Goal: Communication & Community: Share content

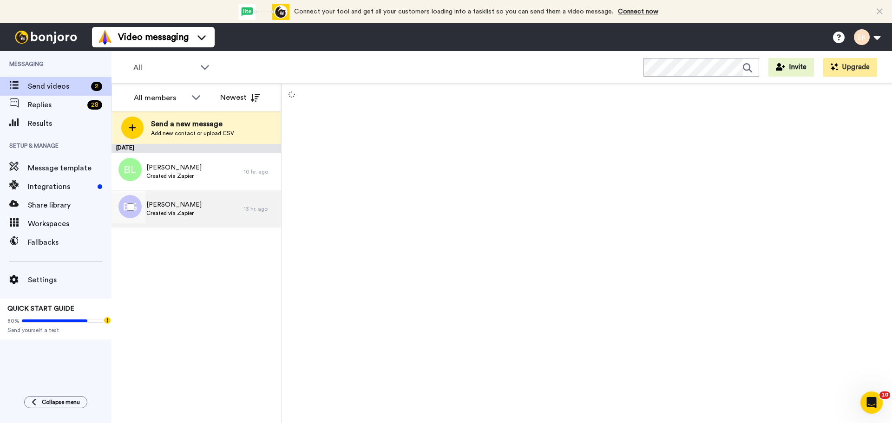
click at [201, 222] on div "[PERSON_NAME] Created via Zapier" at bounding box center [178, 209] width 132 height 37
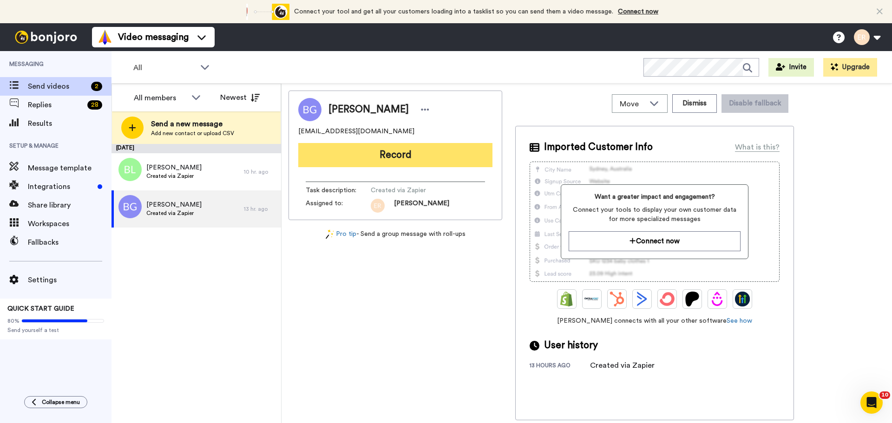
click at [360, 149] on button "Record" at bounding box center [395, 155] width 194 height 24
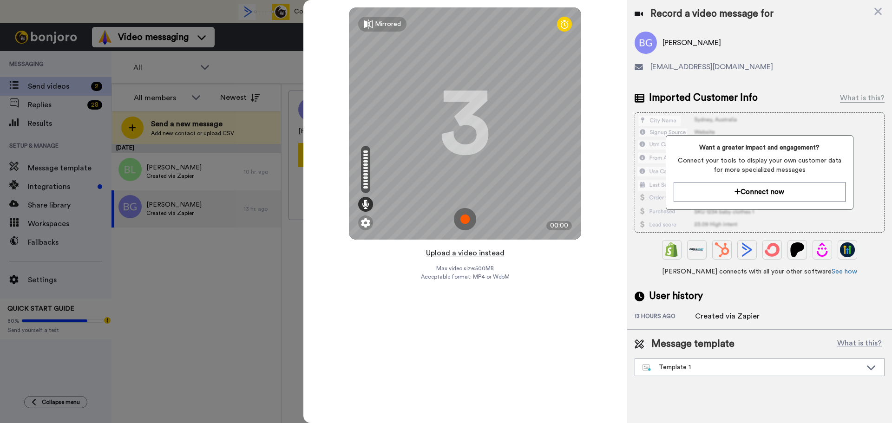
click at [457, 253] on button "Upload a video instead" at bounding box center [465, 253] width 84 height 12
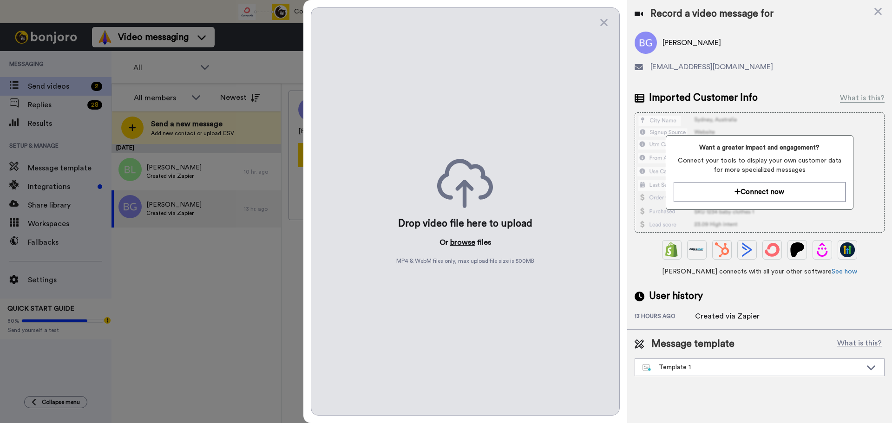
click at [459, 239] on button "browse" at bounding box center [462, 242] width 25 height 11
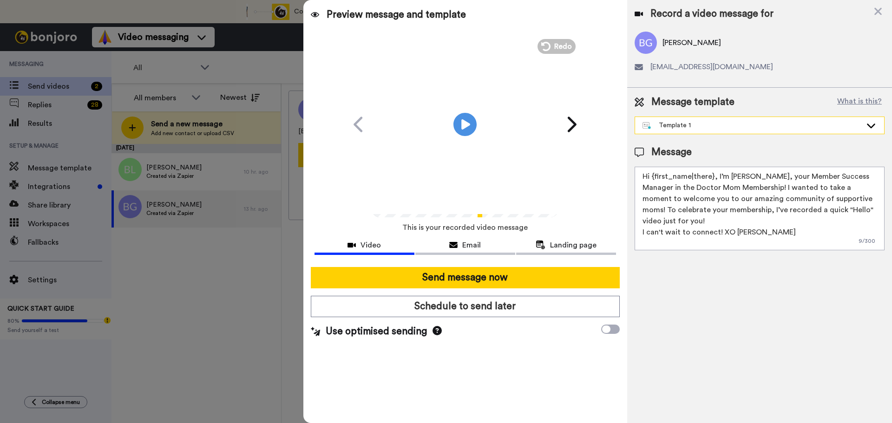
click at [658, 127] on div "Template 1" at bounding box center [752, 125] width 219 height 9
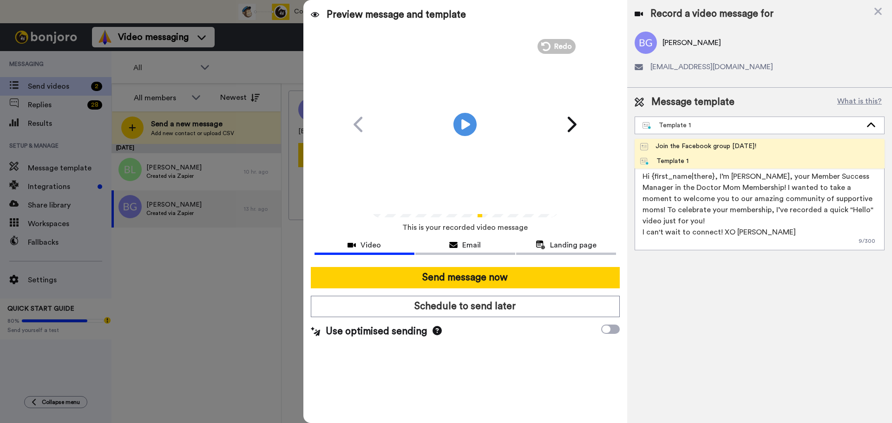
click at [663, 143] on div "Join the Facebook group [DATE]!" at bounding box center [698, 146] width 116 height 9
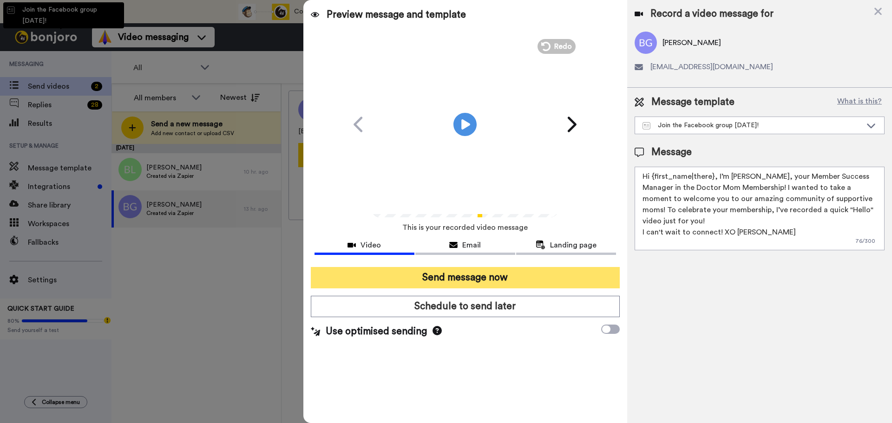
type textarea "Hello {first_name|there}, WELCOME TO THE DOCTOR MOM COMMUNITY!! WOOHOO!! I'm [P…"
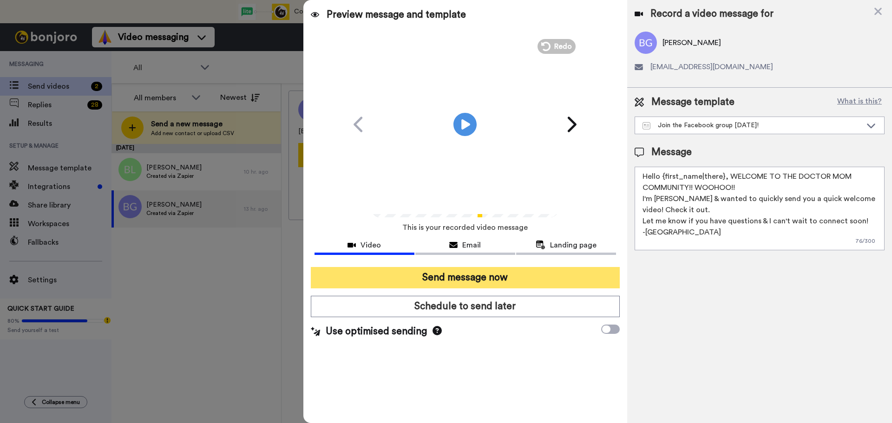
click at [487, 282] on button "Send message now" at bounding box center [465, 277] width 309 height 21
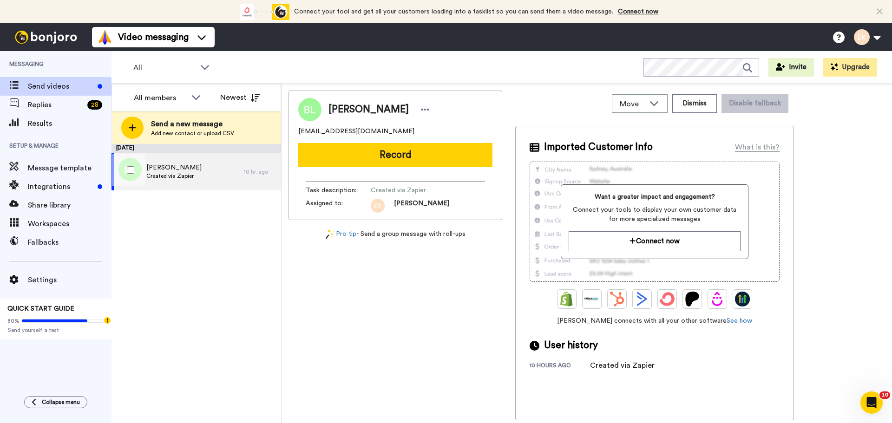
click at [155, 168] on span "[PERSON_NAME]" at bounding box center [173, 167] width 55 height 9
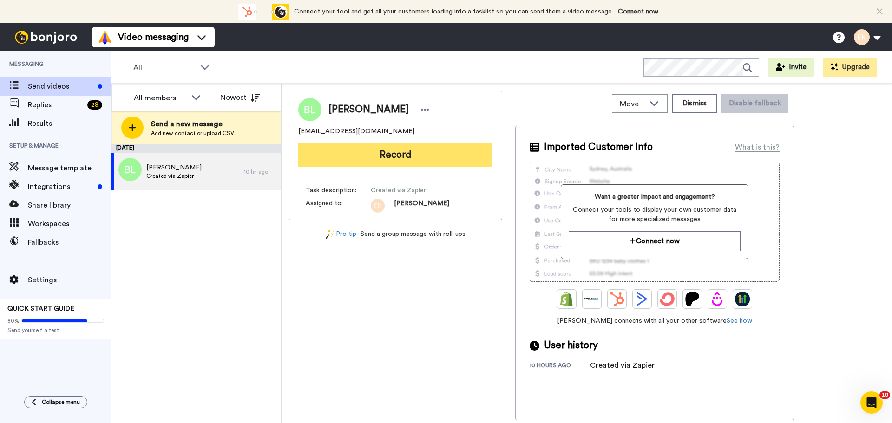
click at [379, 158] on button "Record" at bounding box center [395, 155] width 194 height 24
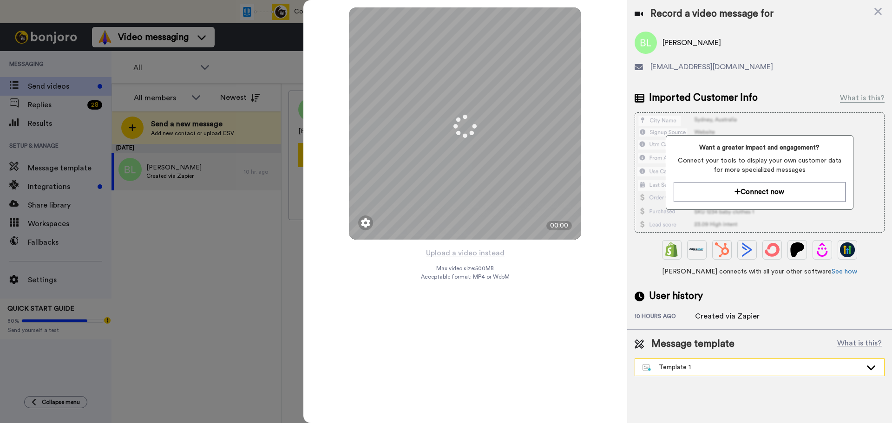
click at [693, 369] on div "Template 1" at bounding box center [752, 367] width 219 height 9
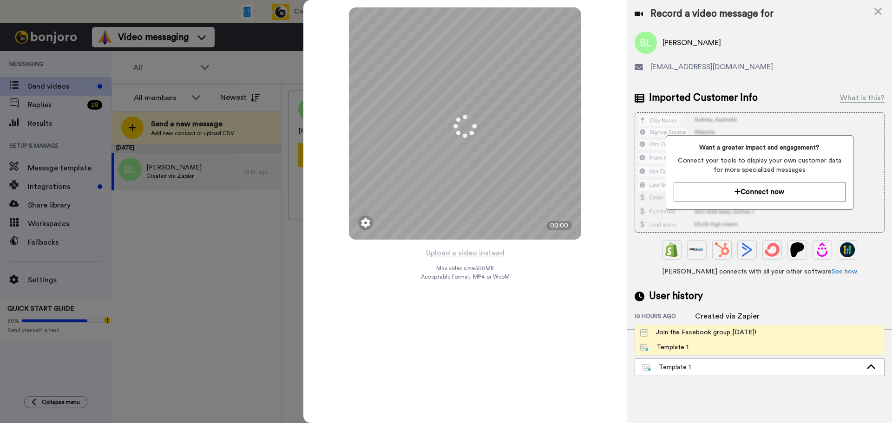
click at [685, 336] on div "Join the Facebook group [DATE]!" at bounding box center [698, 332] width 116 height 9
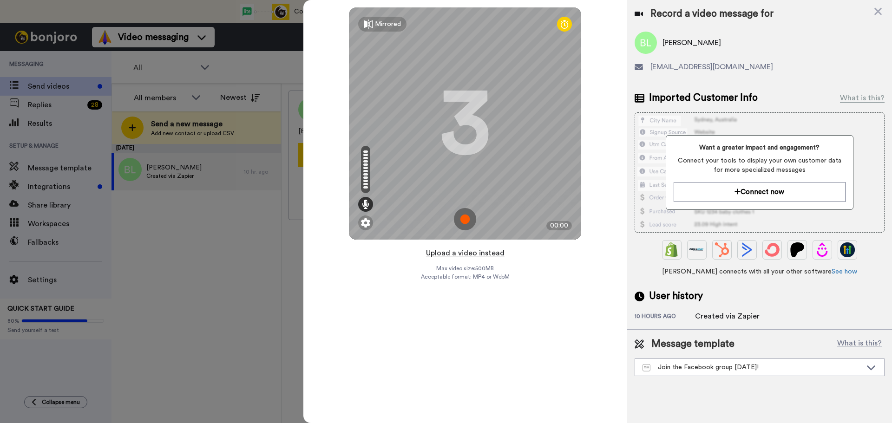
click at [460, 251] on button "Upload a video instead" at bounding box center [465, 253] width 84 height 12
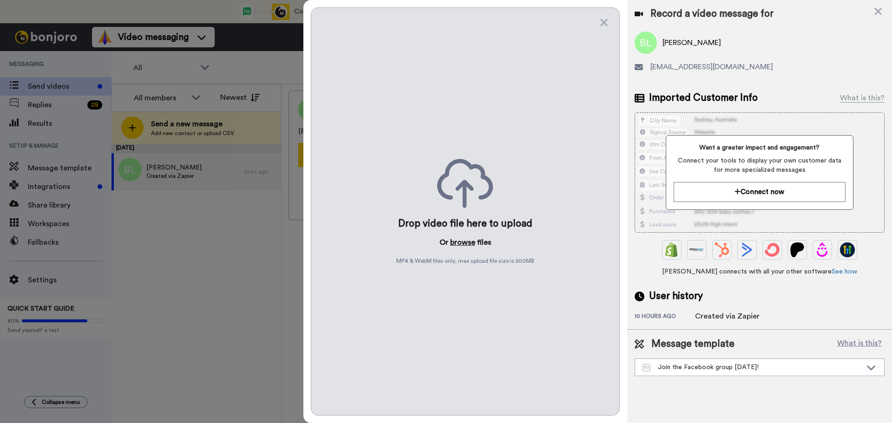
click at [456, 243] on button "browse" at bounding box center [462, 242] width 25 height 11
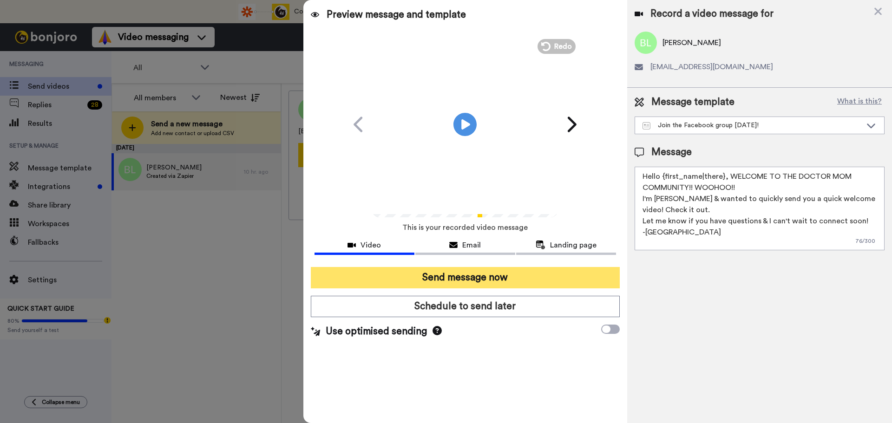
click at [524, 270] on button "Send message now" at bounding box center [465, 277] width 309 height 21
